Goal: Find specific page/section

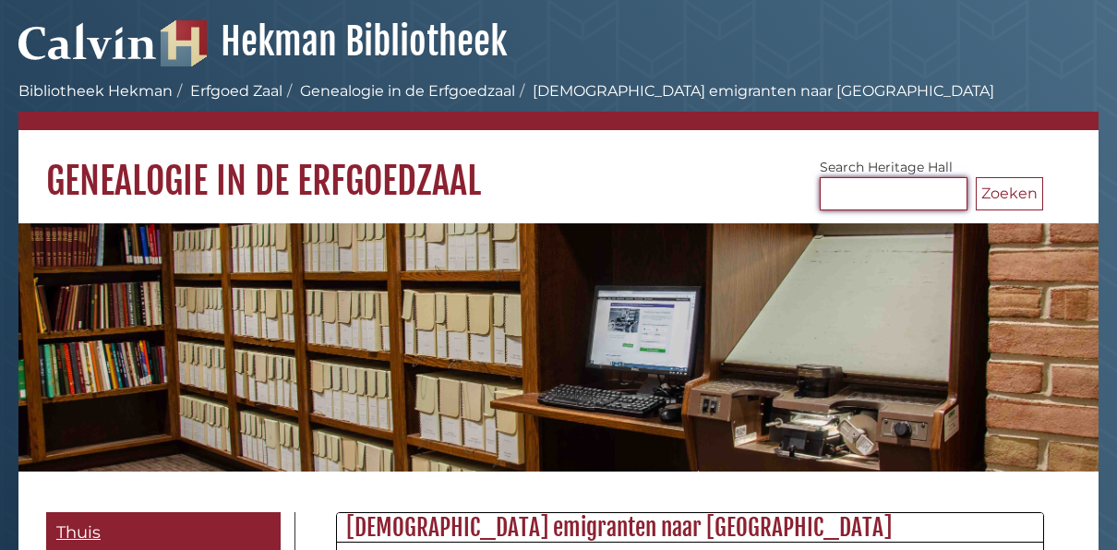
click at [838, 190] on input "Zoeken Erfgoedzaal" at bounding box center [894, 193] width 148 height 33
type input "**********"
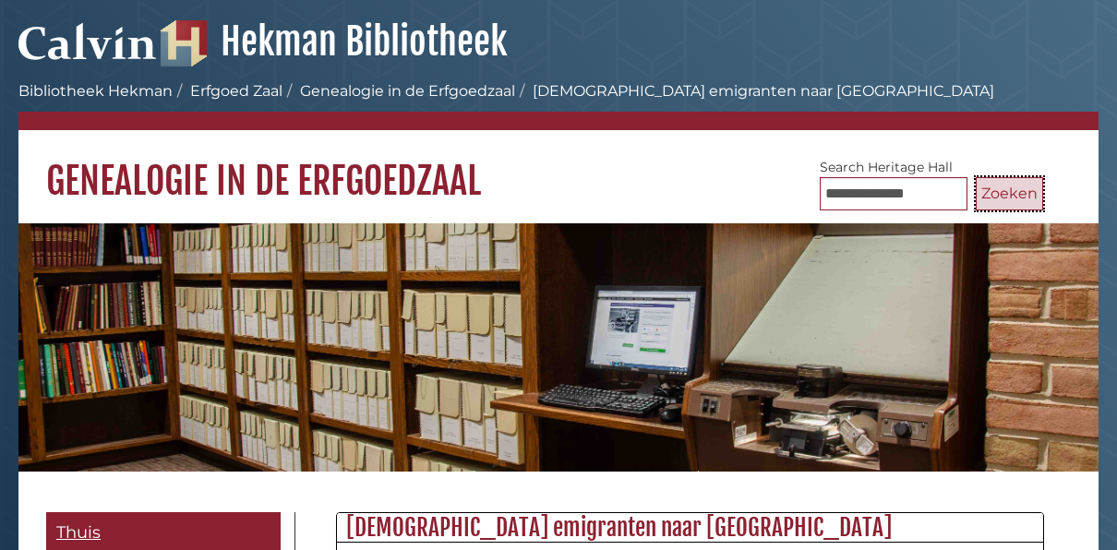
click at [995, 190] on button "Zoeken" at bounding box center [1009, 193] width 67 height 33
